Goal: Browse casually: Explore the website without a specific task or goal

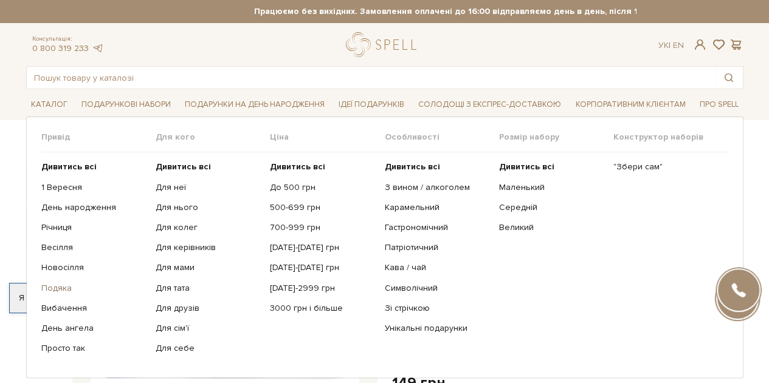
click at [50, 287] on link "Подяка" at bounding box center [93, 288] width 105 height 11
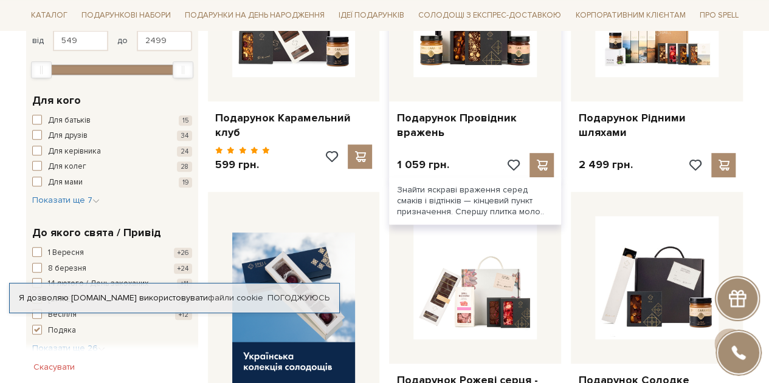
scroll to position [425, 0]
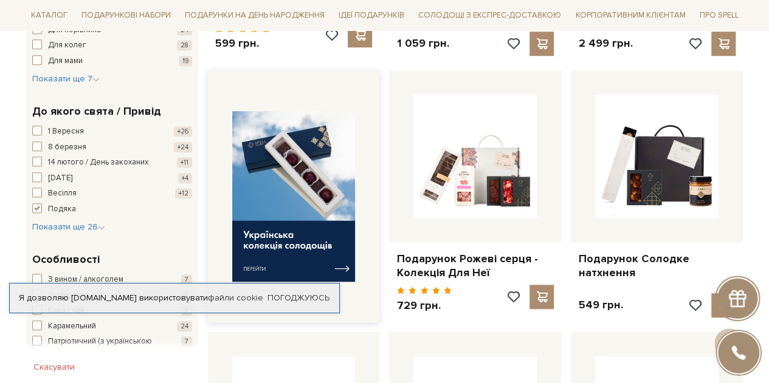
click at [316, 166] on img at bounding box center [293, 196] width 123 height 171
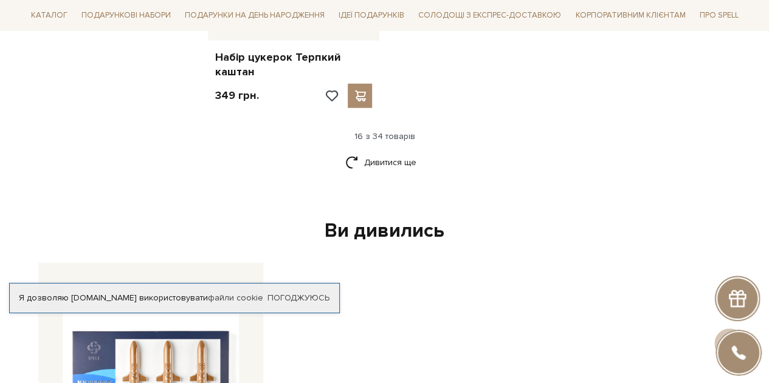
scroll to position [1701, 0]
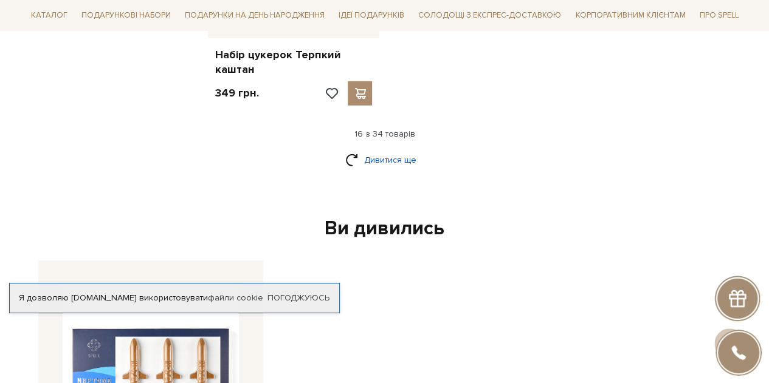
click at [379, 149] on link "Дивитися ще" at bounding box center [384, 159] width 79 height 21
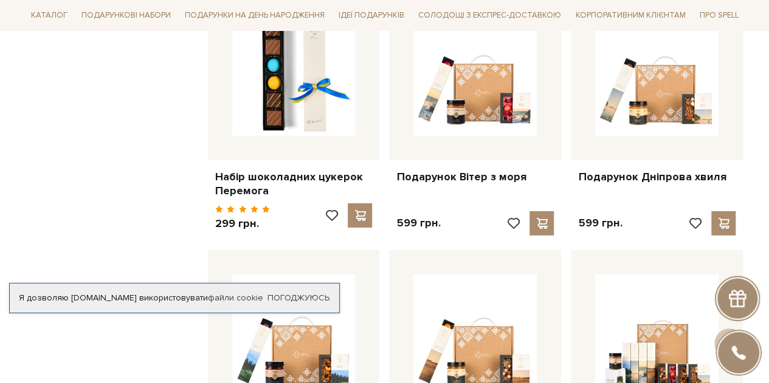
scroll to position [1823, 0]
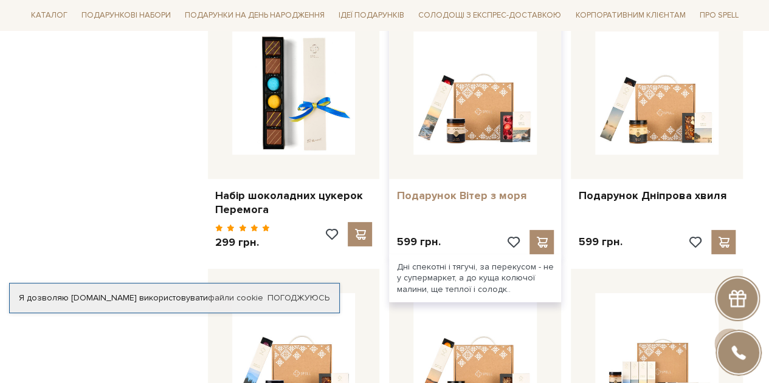
click at [420, 189] on link "Подарунок Вітер з моря" at bounding box center [474, 196] width 157 height 14
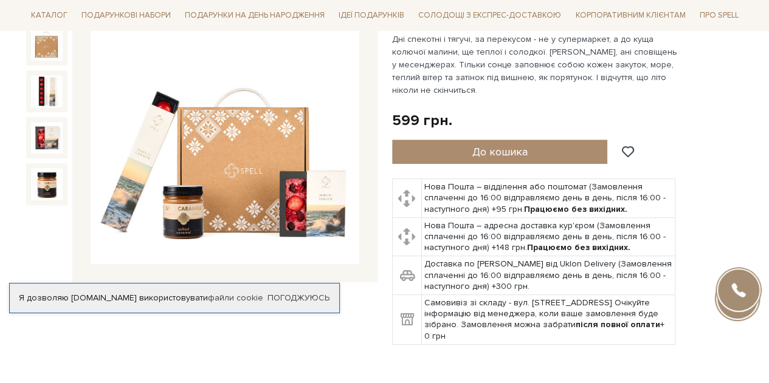
scroll to position [122, 0]
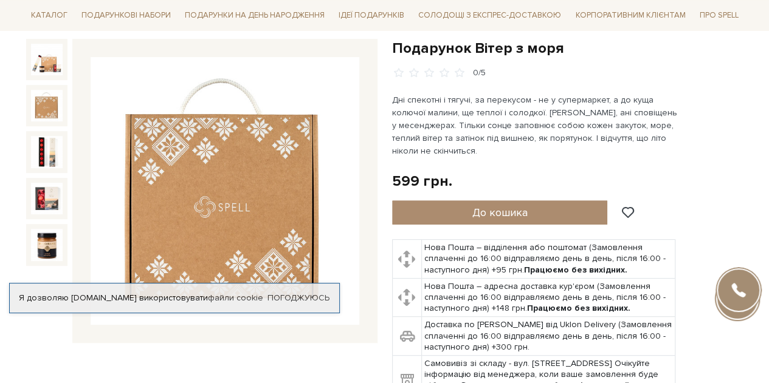
click at [43, 105] on img at bounding box center [47, 106] width 32 height 32
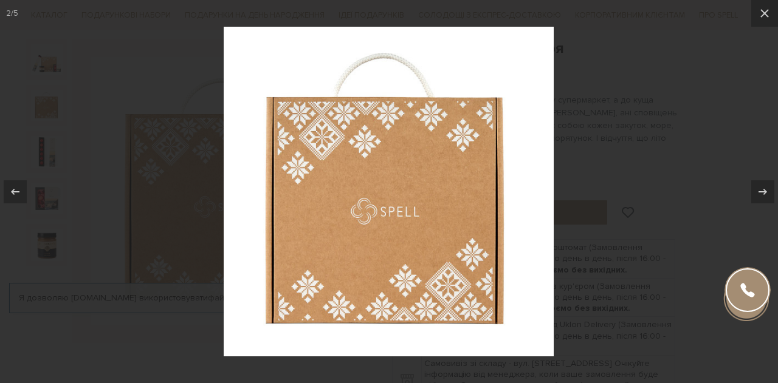
click at [616, 210] on div at bounding box center [389, 191] width 778 height 383
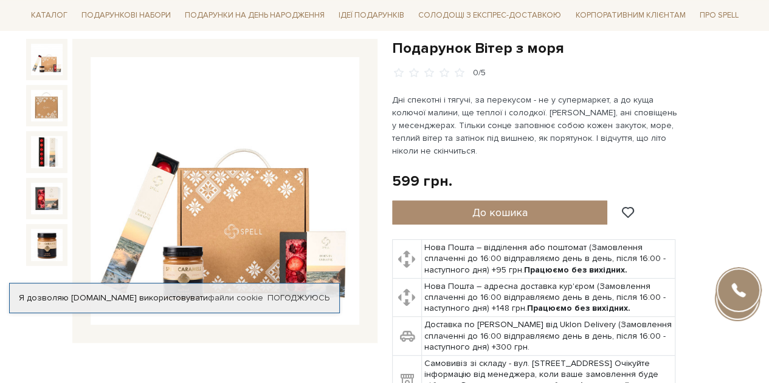
click at [37, 69] on img at bounding box center [47, 60] width 32 height 32
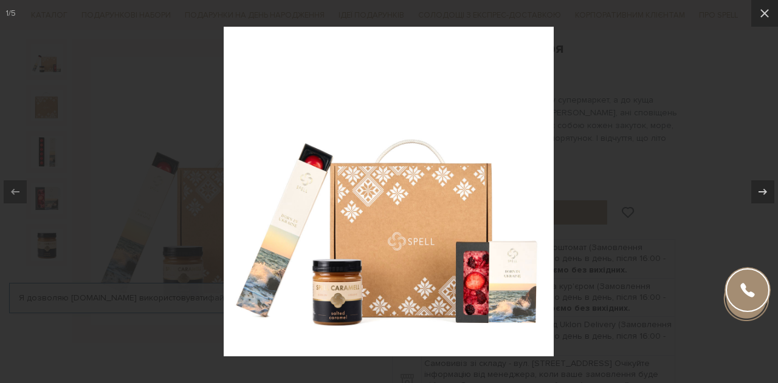
click at [582, 186] on div at bounding box center [389, 191] width 778 height 383
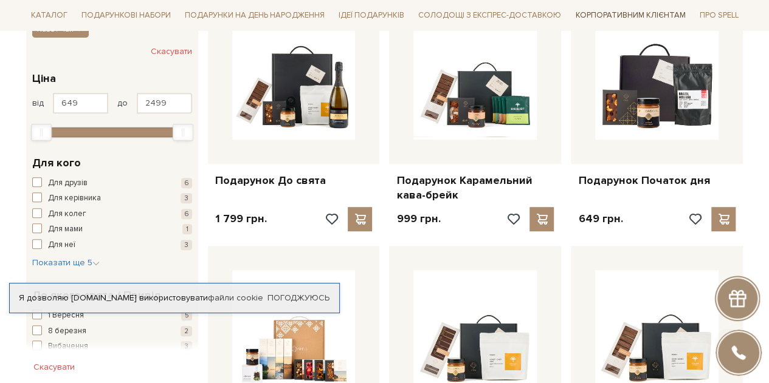
scroll to position [243, 0]
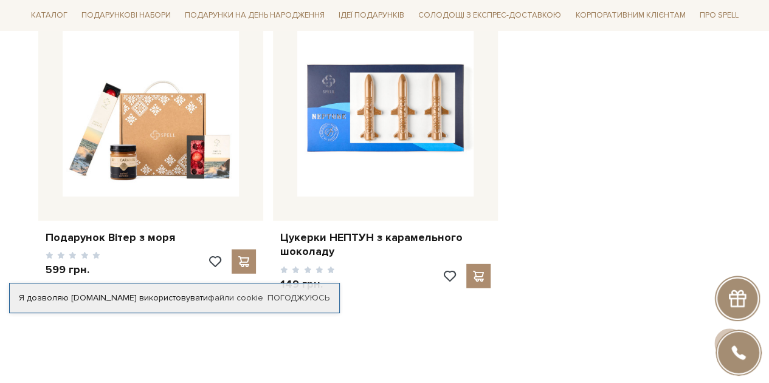
scroll to position [1640, 0]
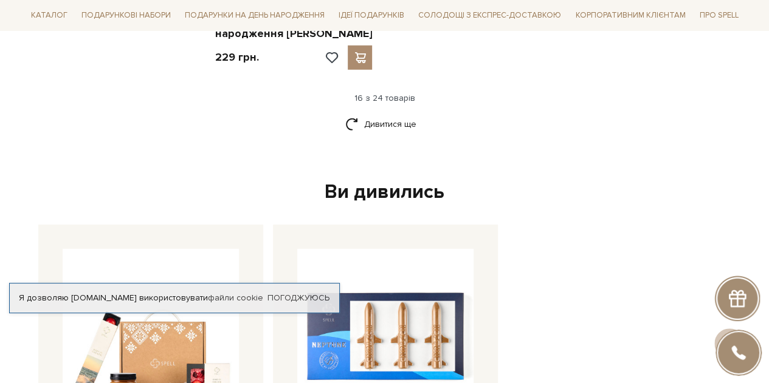
scroll to position [1944, 0]
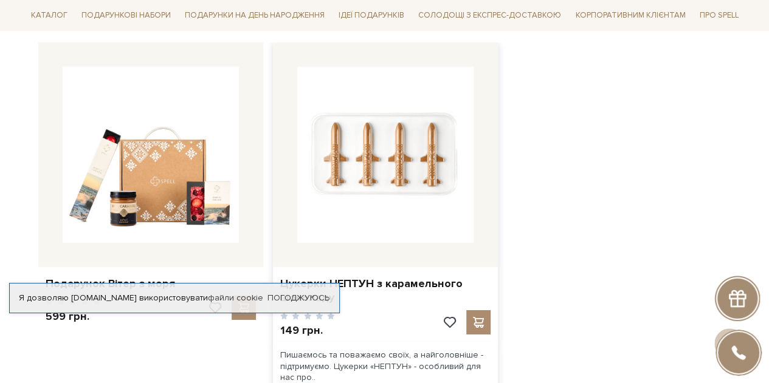
click at [418, 182] on img at bounding box center [385, 155] width 176 height 176
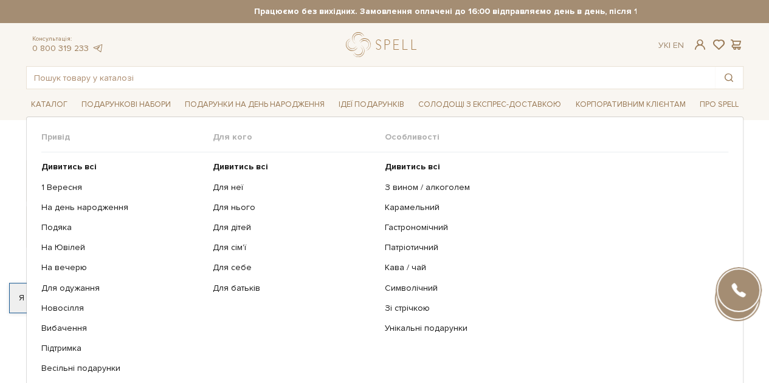
scroll to position [61, 0]
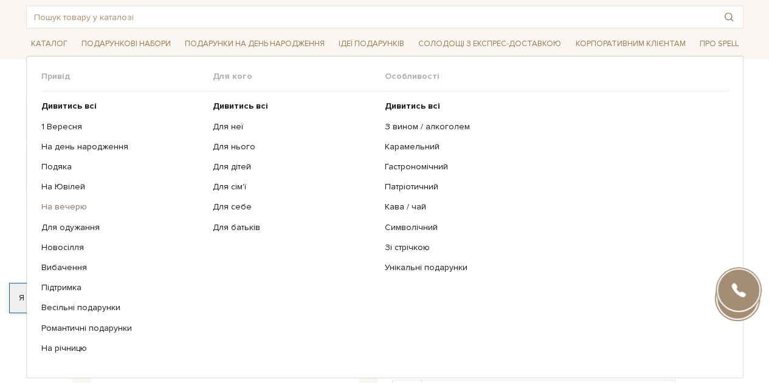
click at [79, 211] on link "На вечерю" at bounding box center [122, 207] width 163 height 11
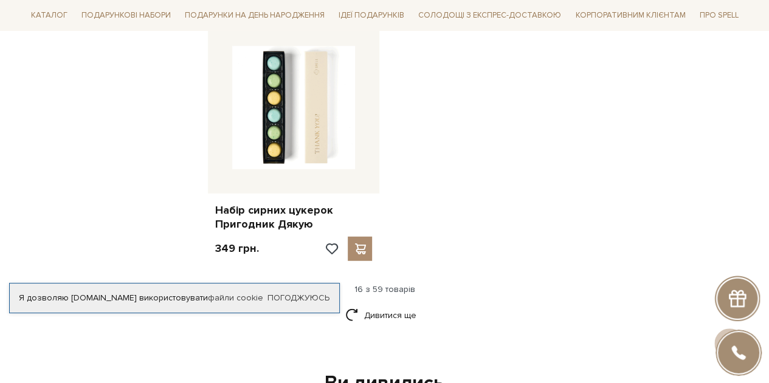
scroll to position [1519, 0]
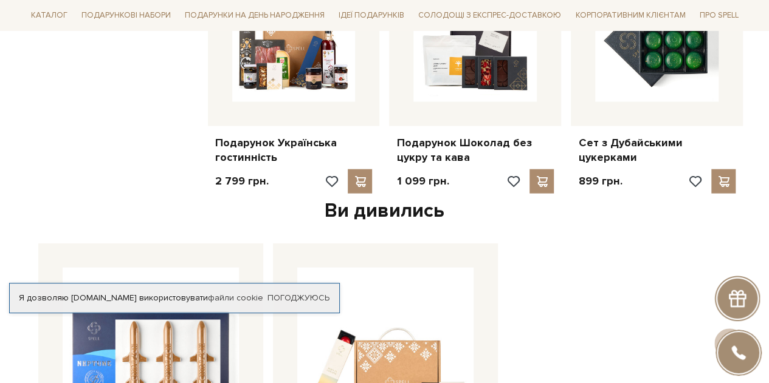
scroll to position [1215, 0]
